Goal: Task Accomplishment & Management: Manage account settings

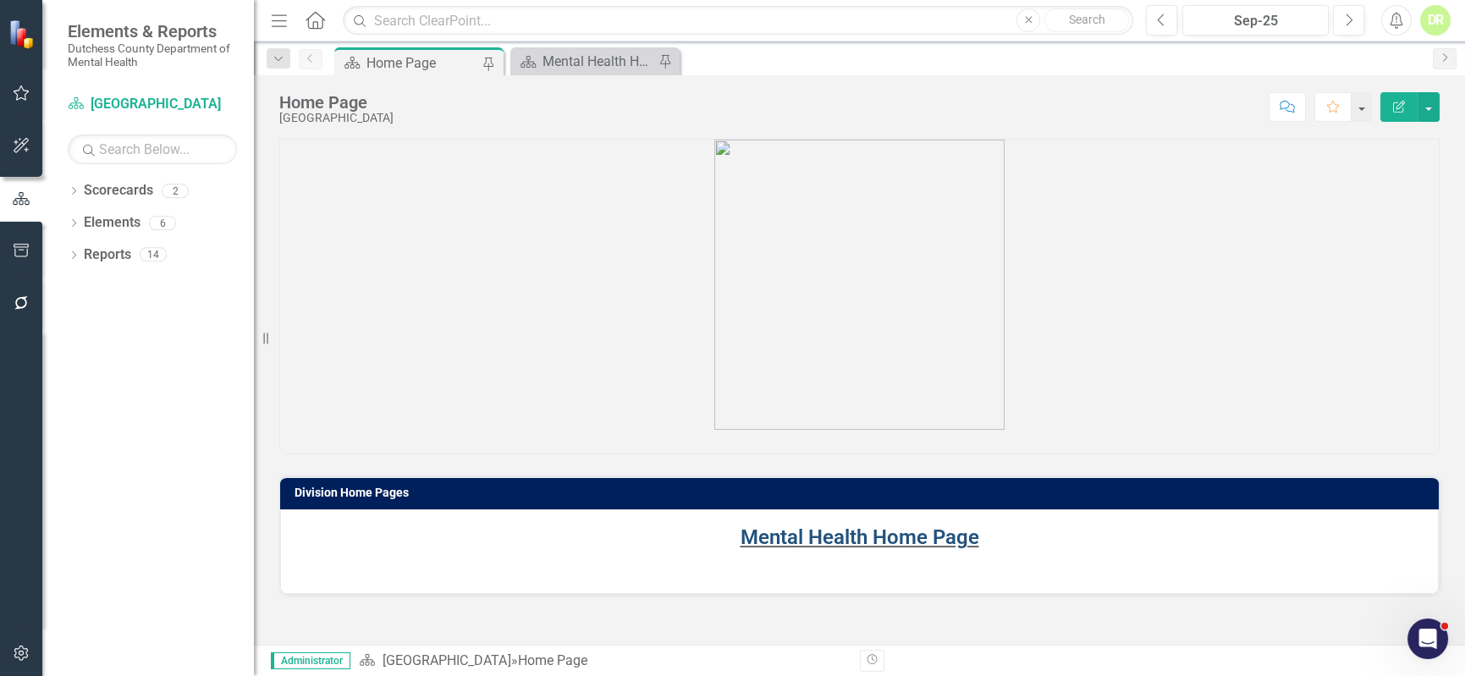
click at [754, 533] on link "Mental Health Home Page" at bounding box center [860, 538] width 239 height 24
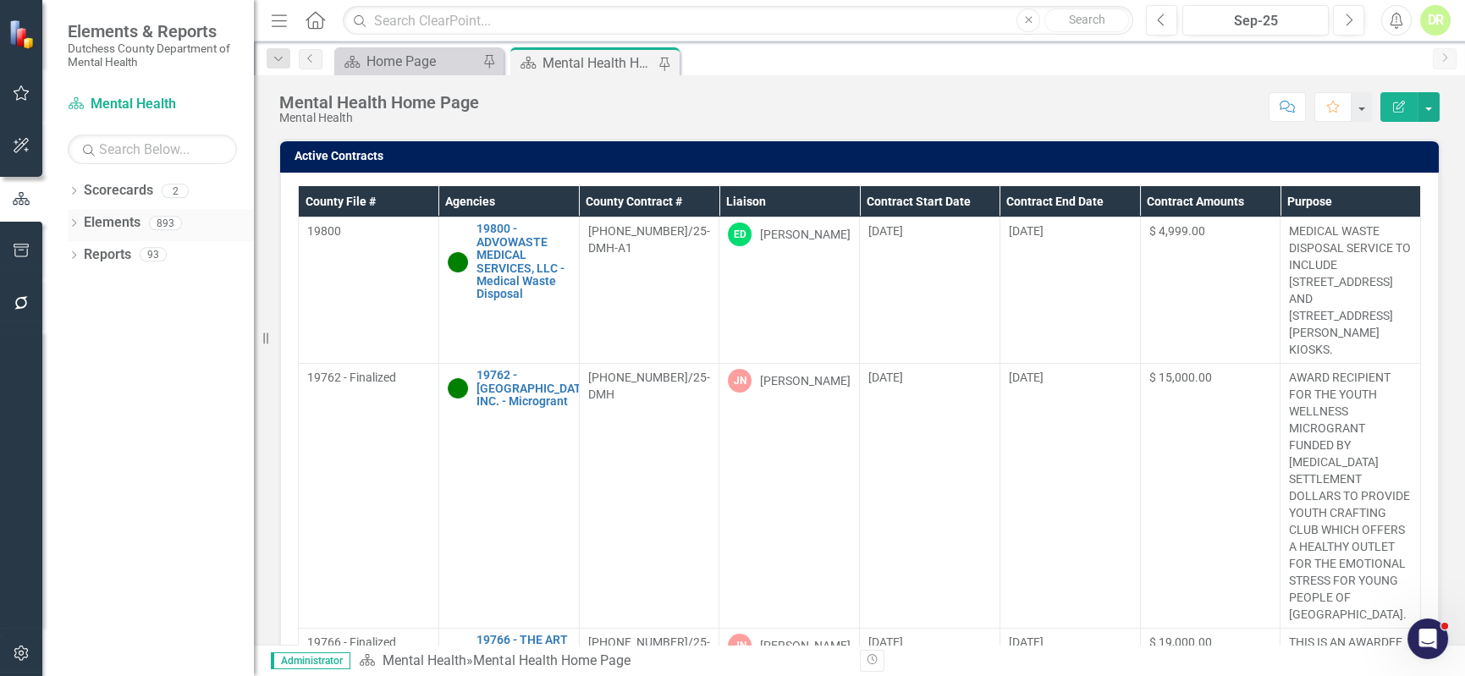
click at [118, 218] on link "Elements" at bounding box center [112, 222] width 57 height 19
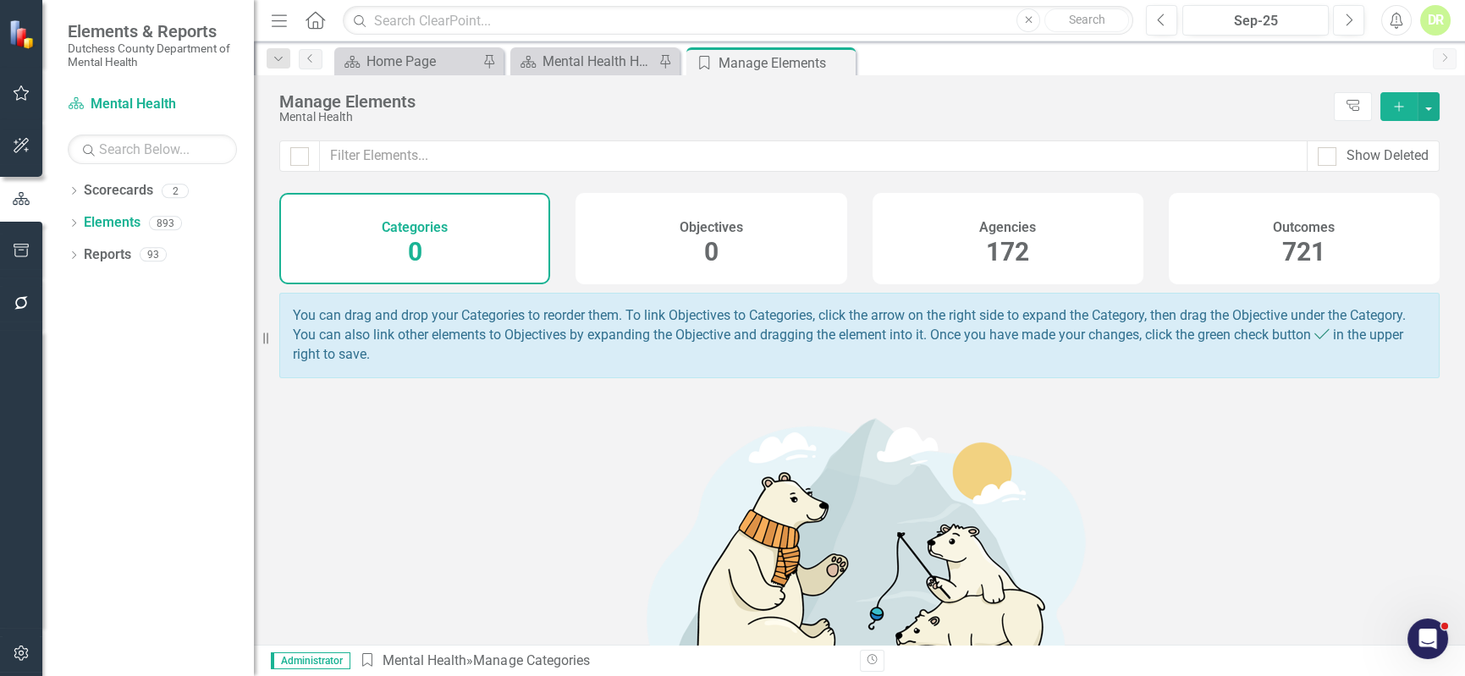
click at [998, 251] on span "172" at bounding box center [1007, 252] width 43 height 30
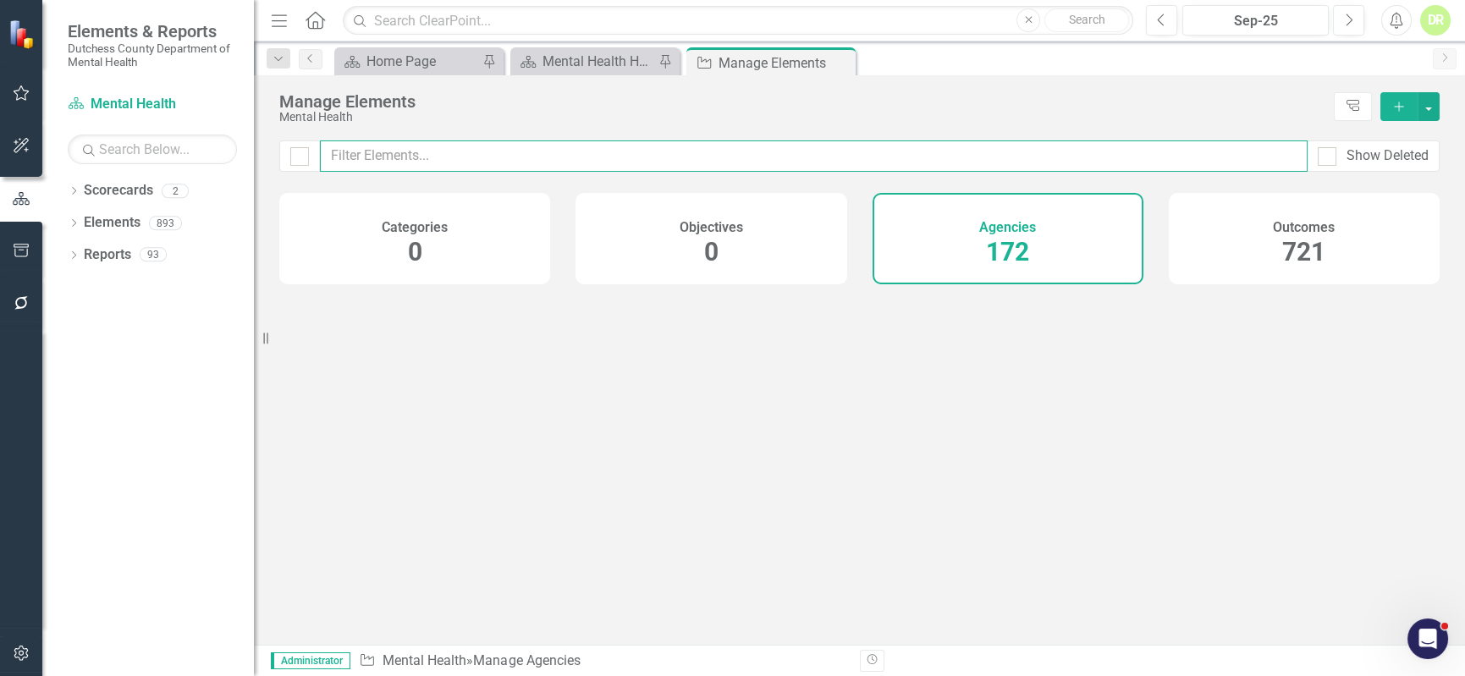
click at [382, 154] on input "text" at bounding box center [814, 155] width 988 height 31
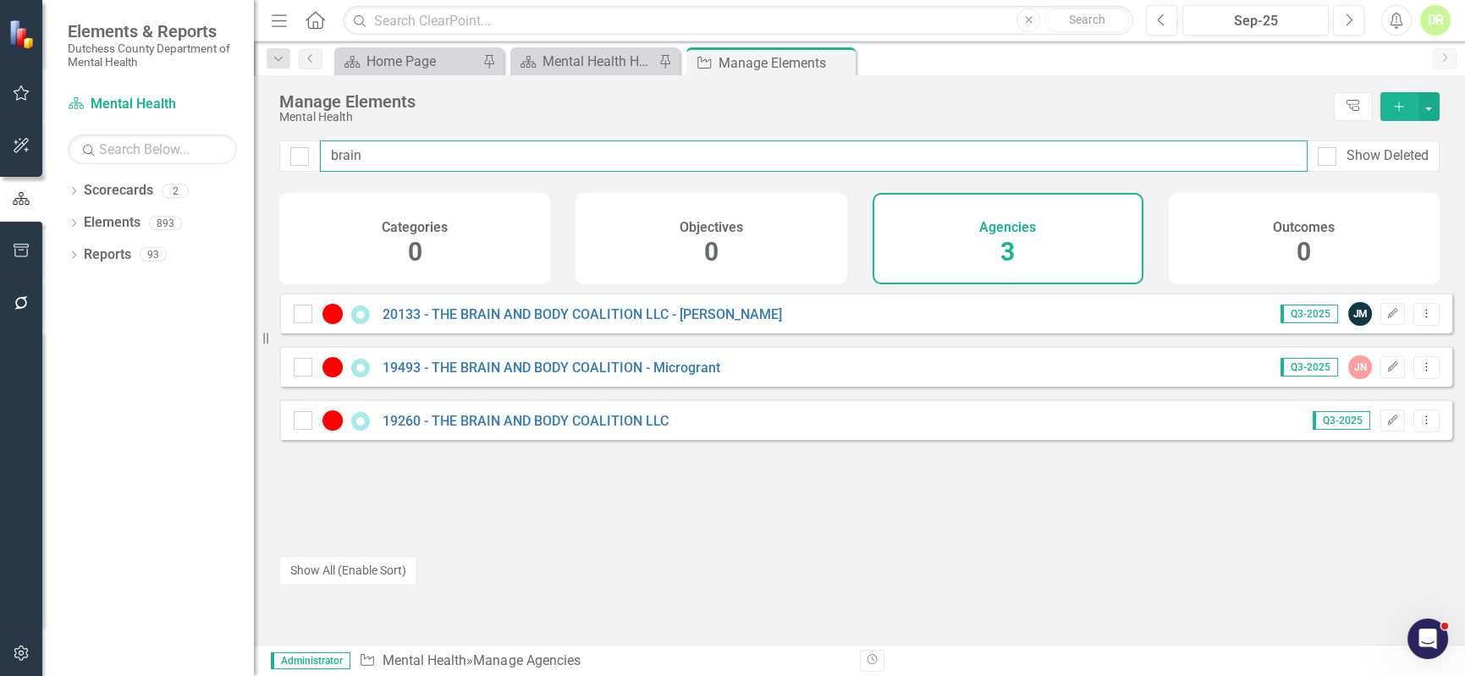
drag, startPoint x: 399, startPoint y: 155, endPoint x: 166, endPoint y: 168, distance: 233.1
click at [166, 168] on div "Elements & Reports Dutchess County Department of Mental Health Scorecard Mental…" at bounding box center [732, 338] width 1465 height 676
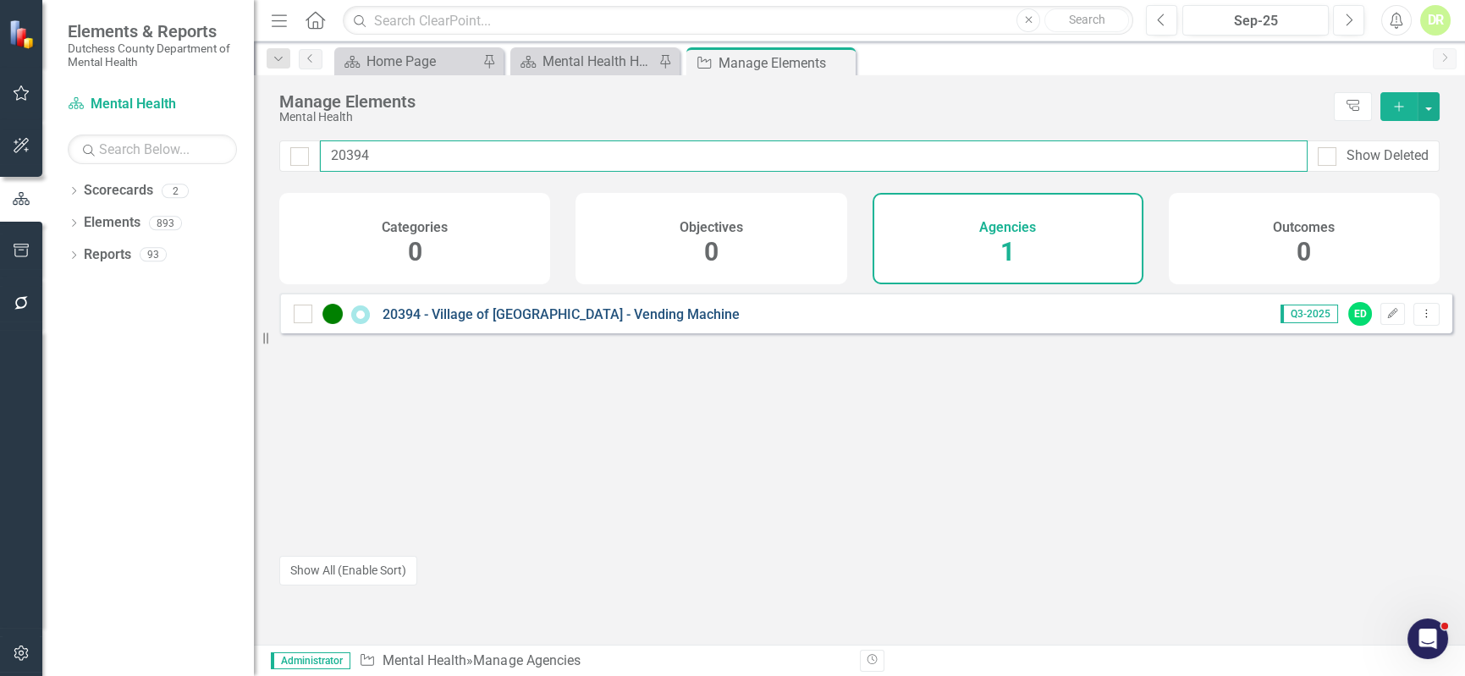
type input "20394"
click at [506, 322] on link "20394 - Village of [GEOGRAPHIC_DATA] - Vending Machine" at bounding box center [561, 314] width 357 height 16
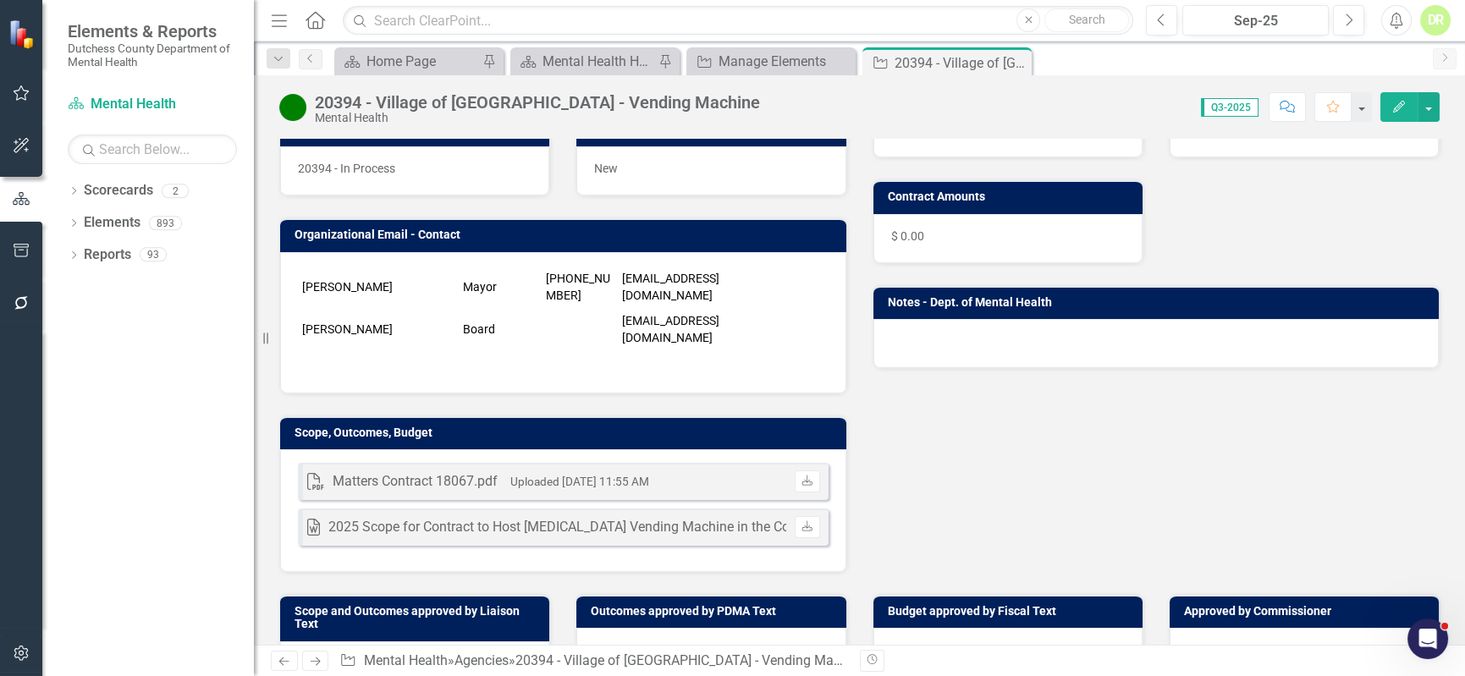
scroll to position [161, 0]
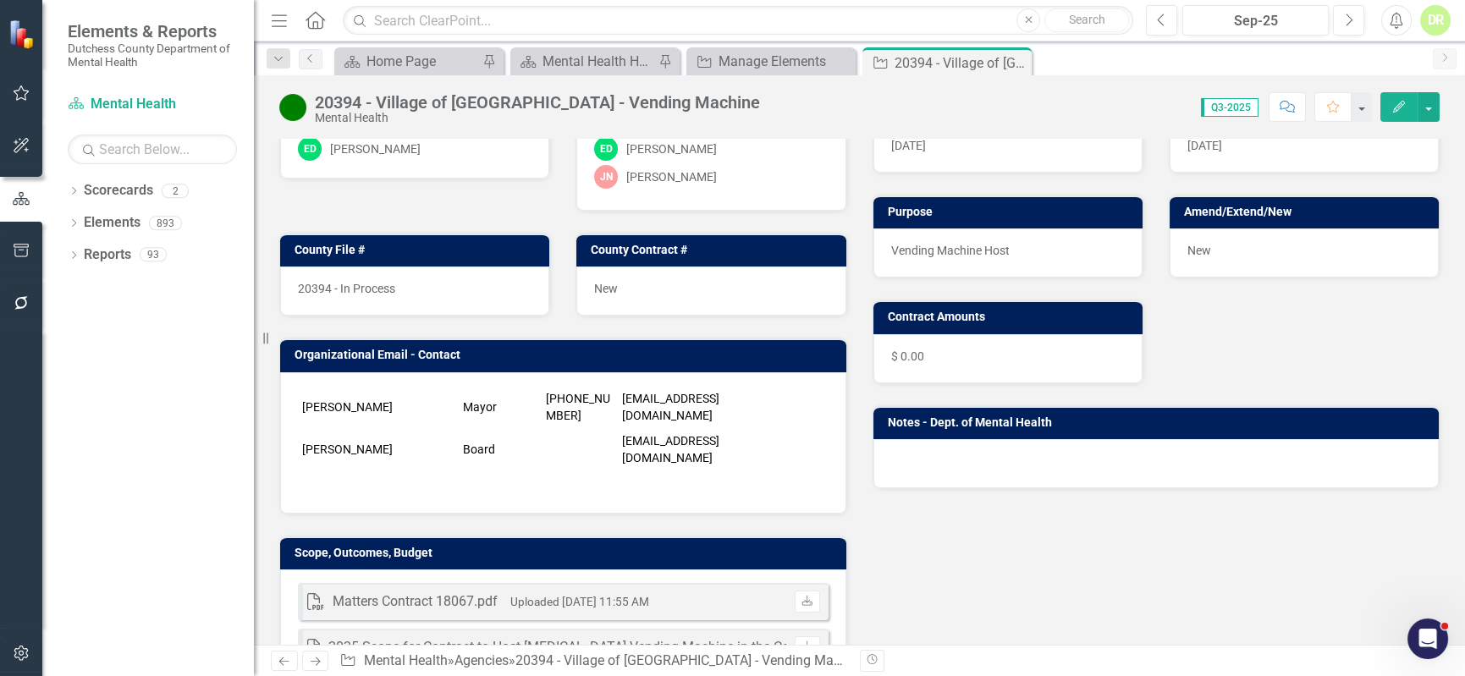
click at [961, 466] on div at bounding box center [1156, 463] width 566 height 49
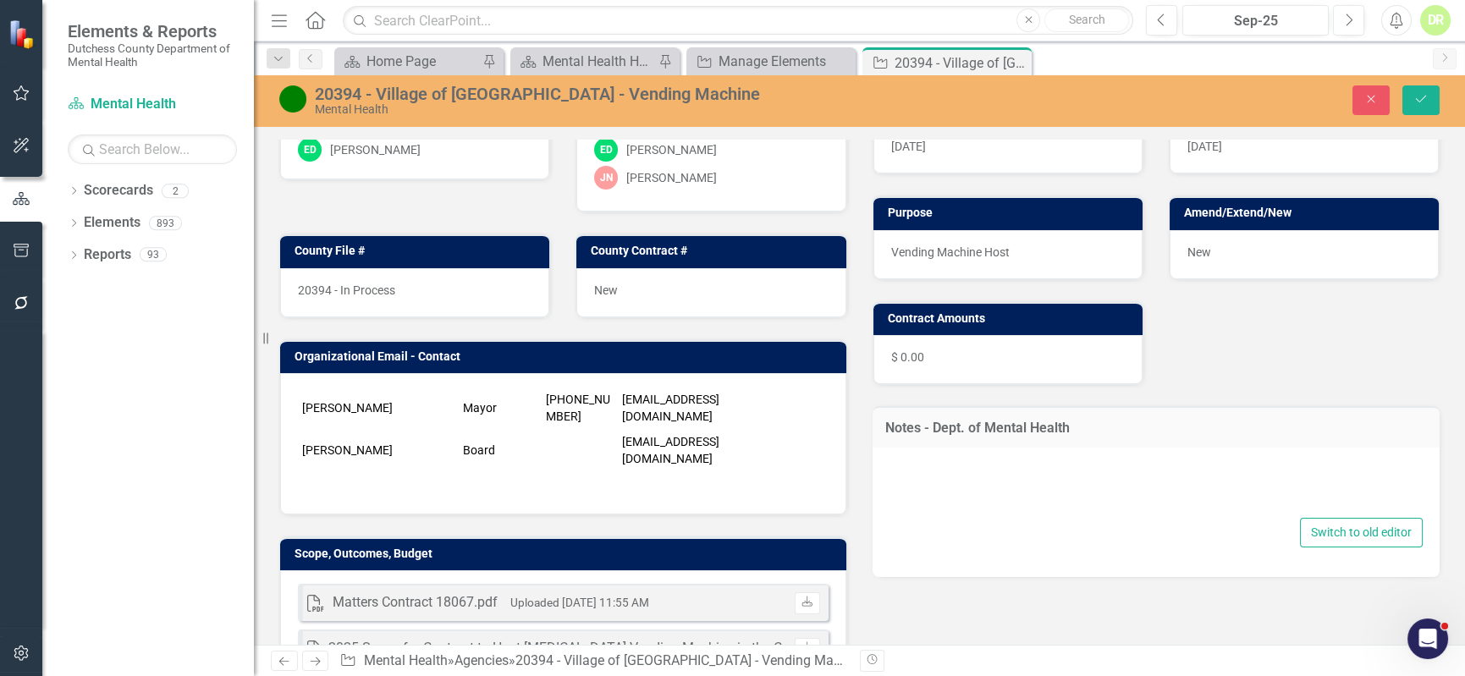
click at [912, 464] on div at bounding box center [1156, 487] width 534 height 54
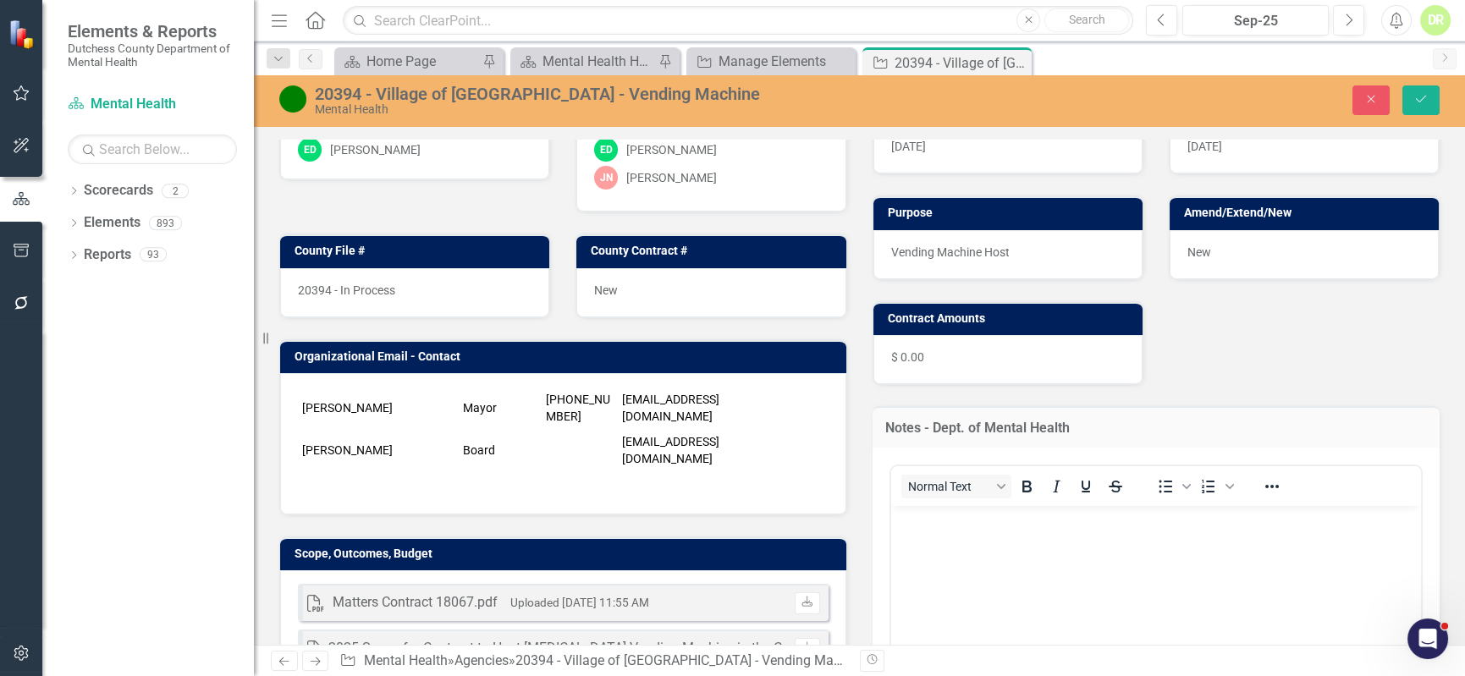
scroll to position [0, 0]
click at [904, 526] on body "Rich Text Area. Press ALT-0 for help." at bounding box center [1155, 632] width 531 height 254
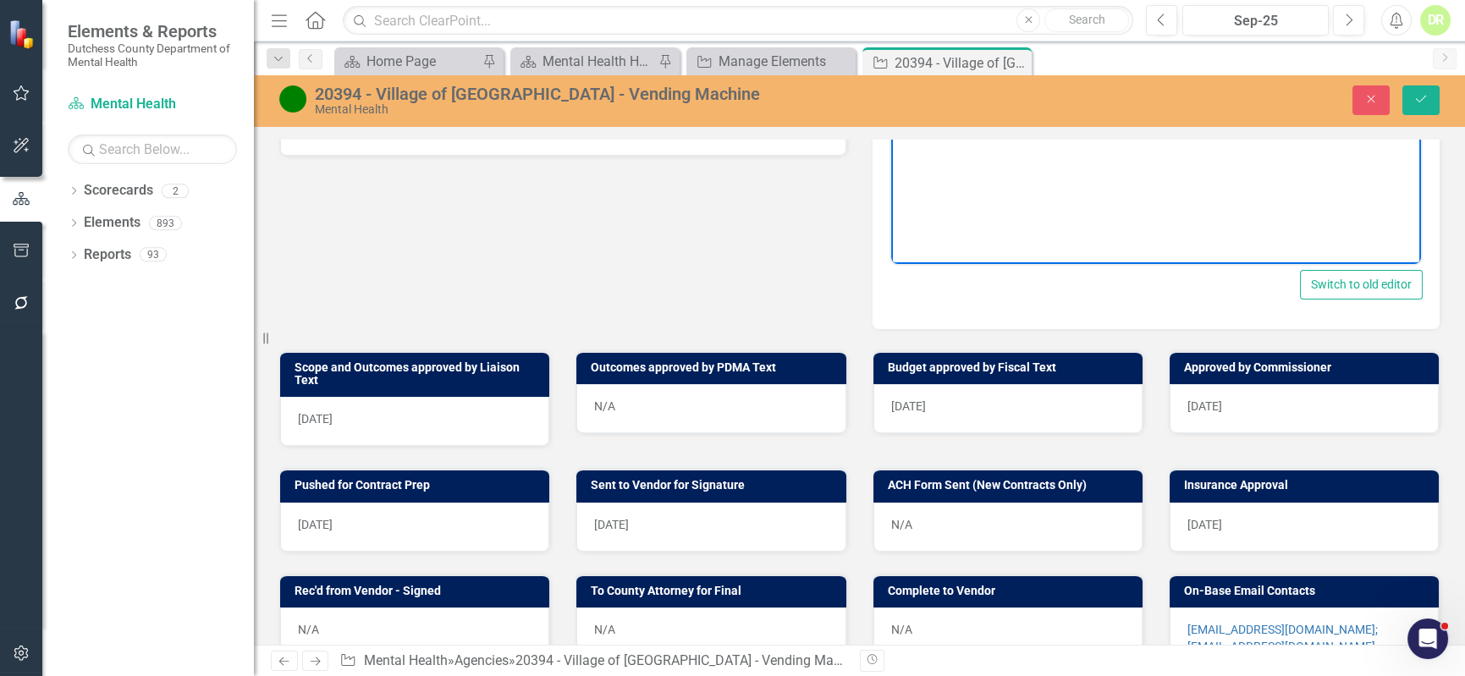
scroll to position [700, 0]
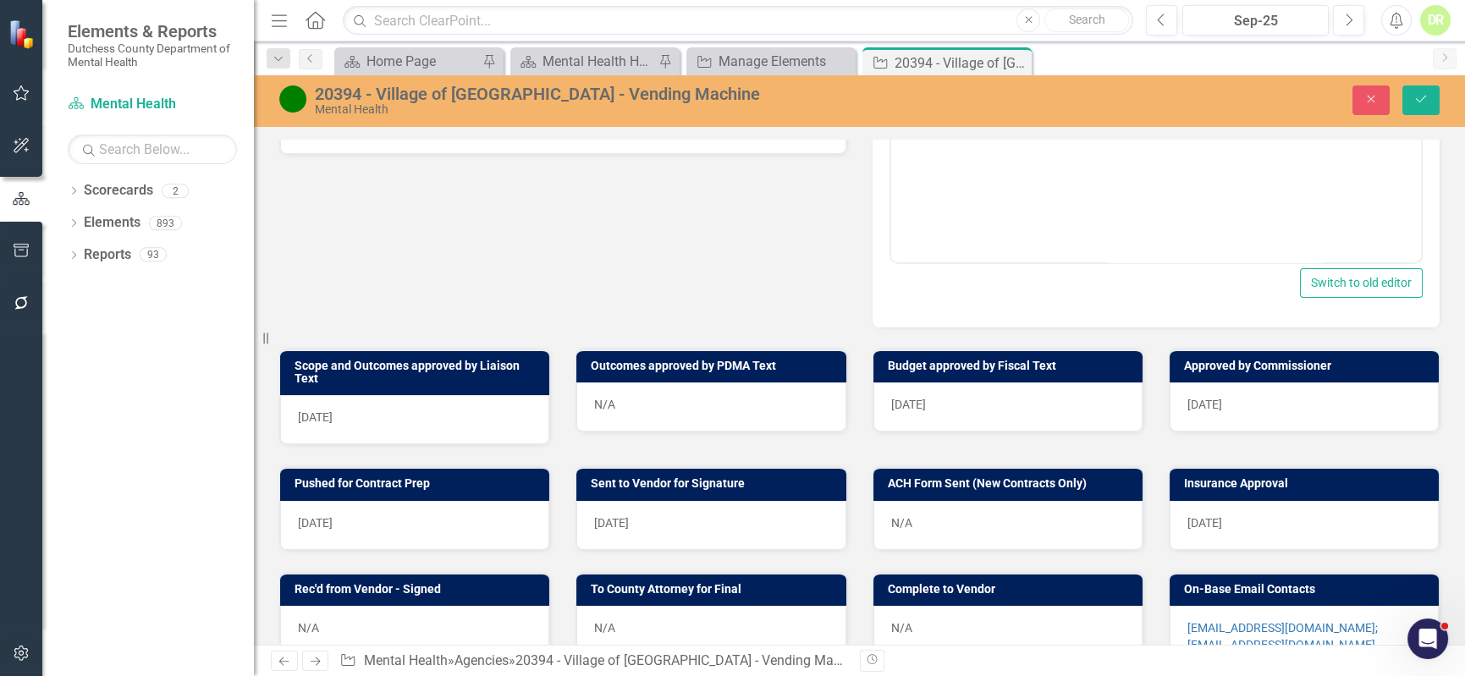
click at [699, 518] on div "[DATE]" at bounding box center [710, 525] width 269 height 49
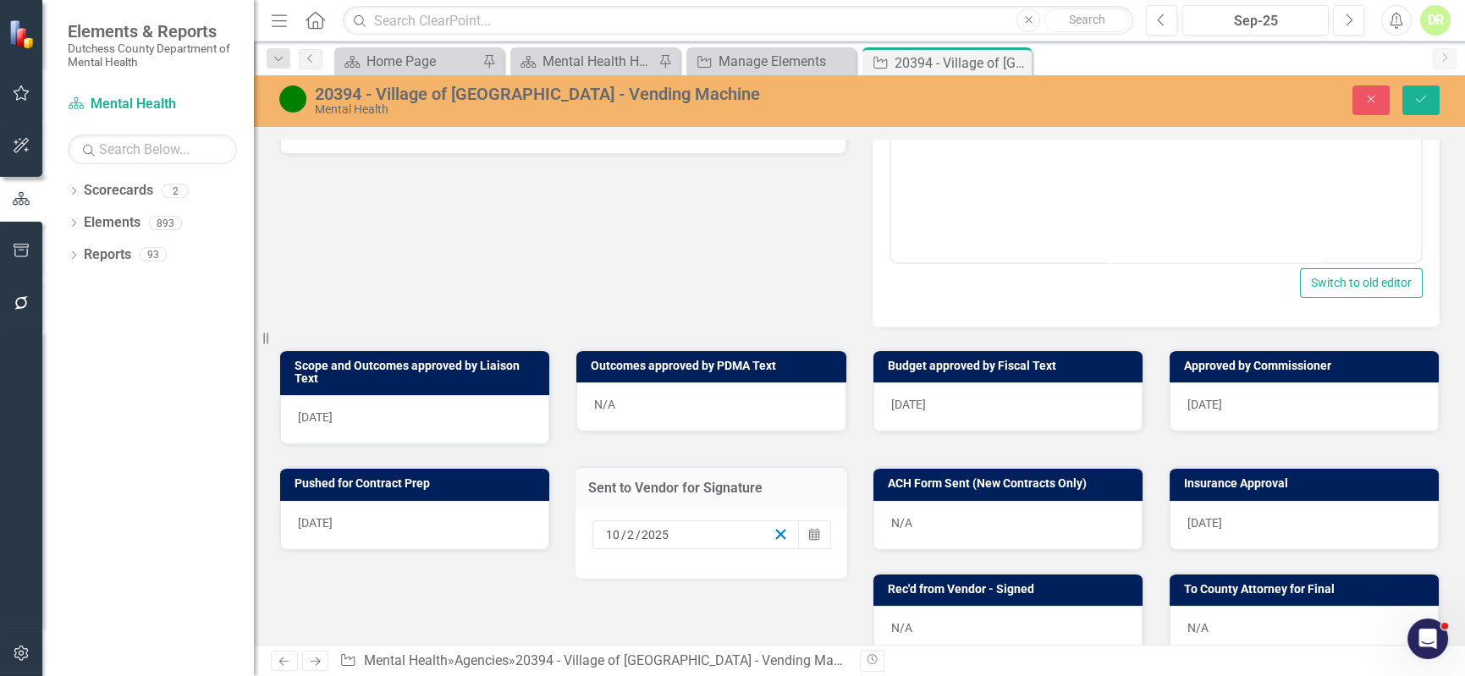
click at [776, 527] on icon "button" at bounding box center [781, 534] width 16 height 16
click at [816, 531] on button "Calendar" at bounding box center [814, 534] width 32 height 29
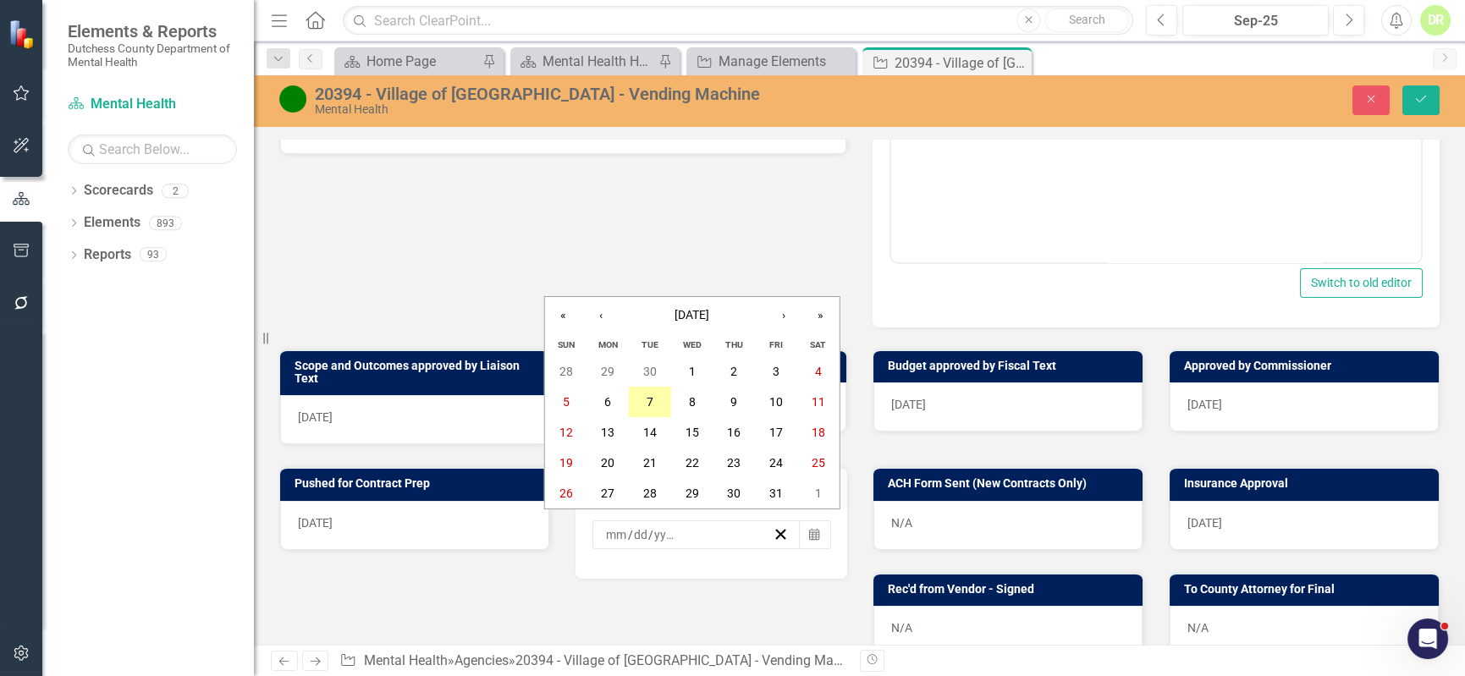
click at [651, 399] on abbr "7" at bounding box center [650, 402] width 7 height 14
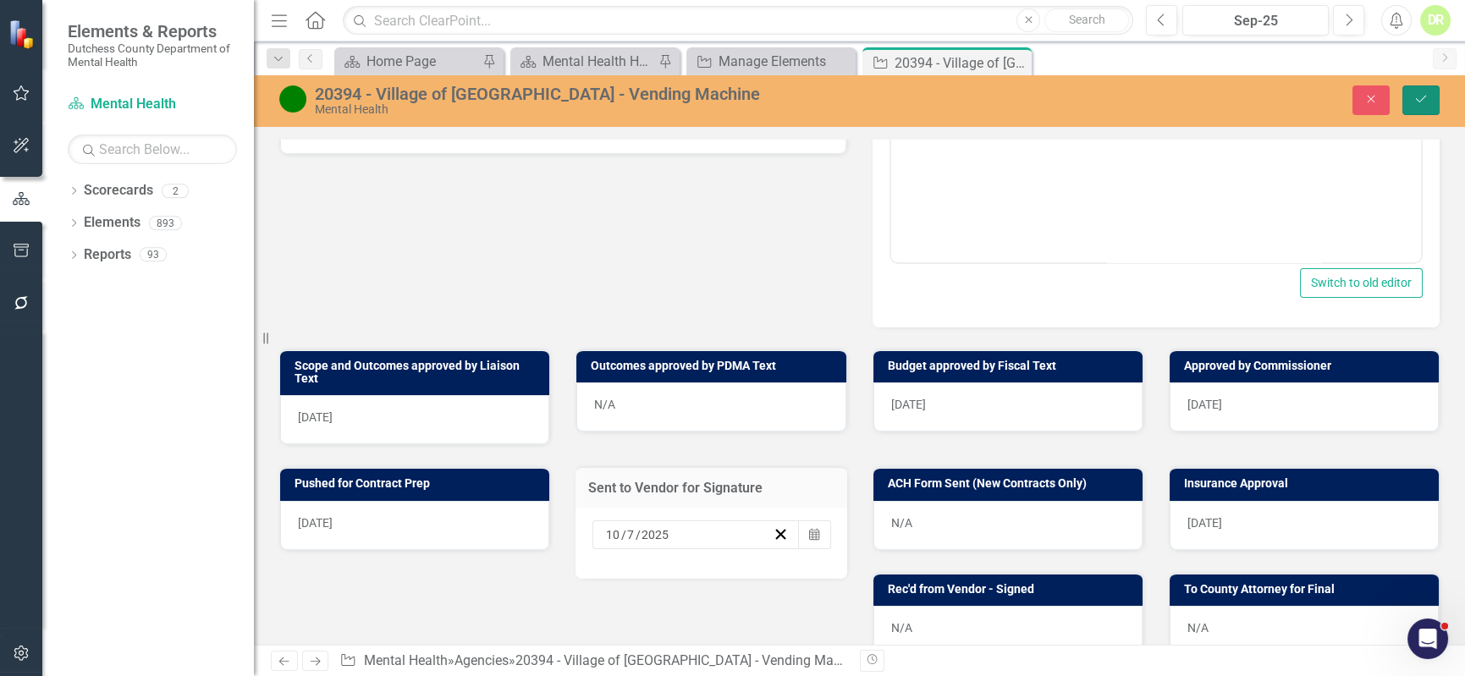
click at [1425, 97] on icon "Save" at bounding box center [1420, 99] width 15 height 12
